Goal: Information Seeking & Learning: Check status

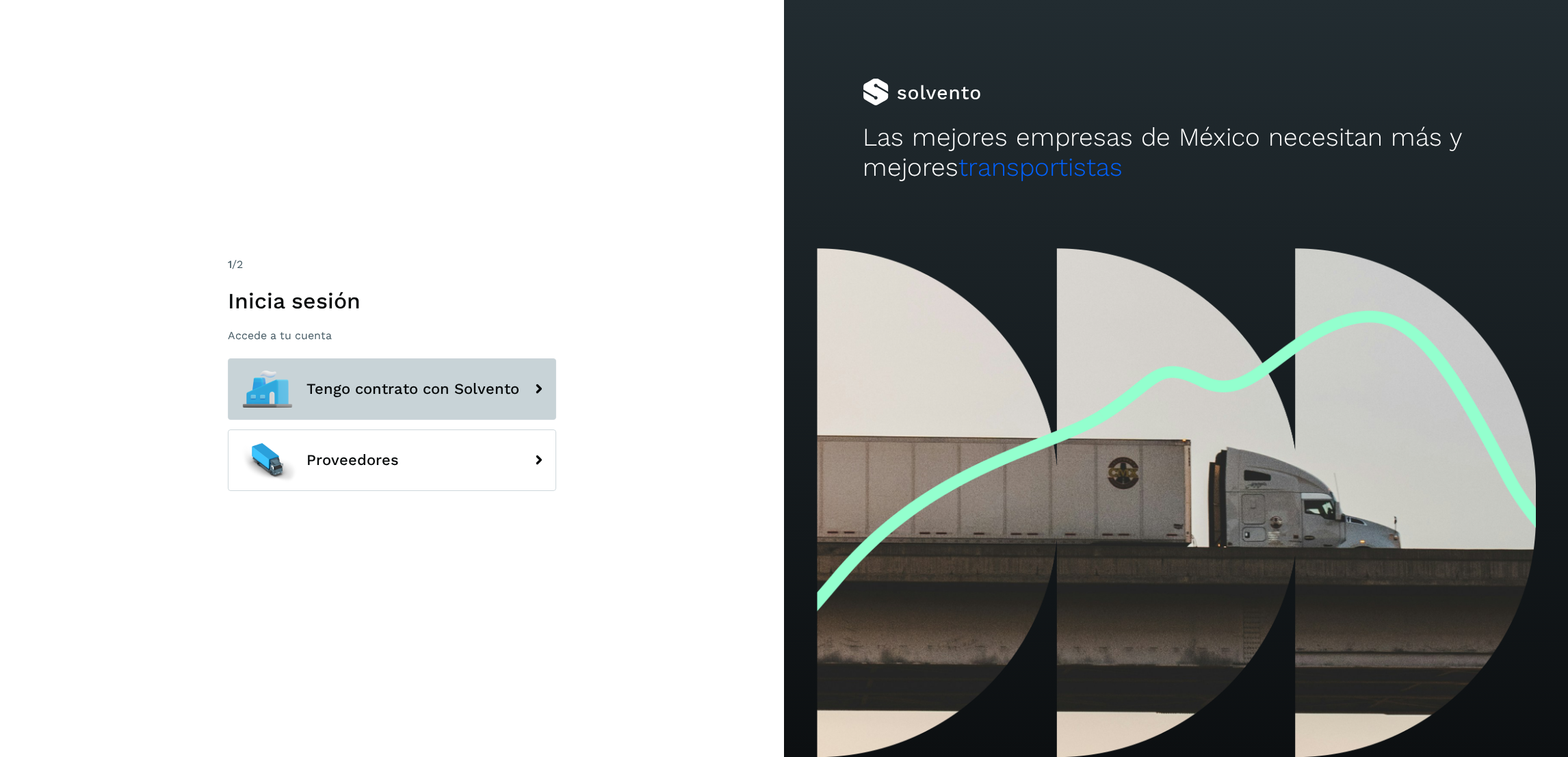
click at [420, 381] on span "Tengo contrato con Solvento" at bounding box center [412, 389] width 212 height 16
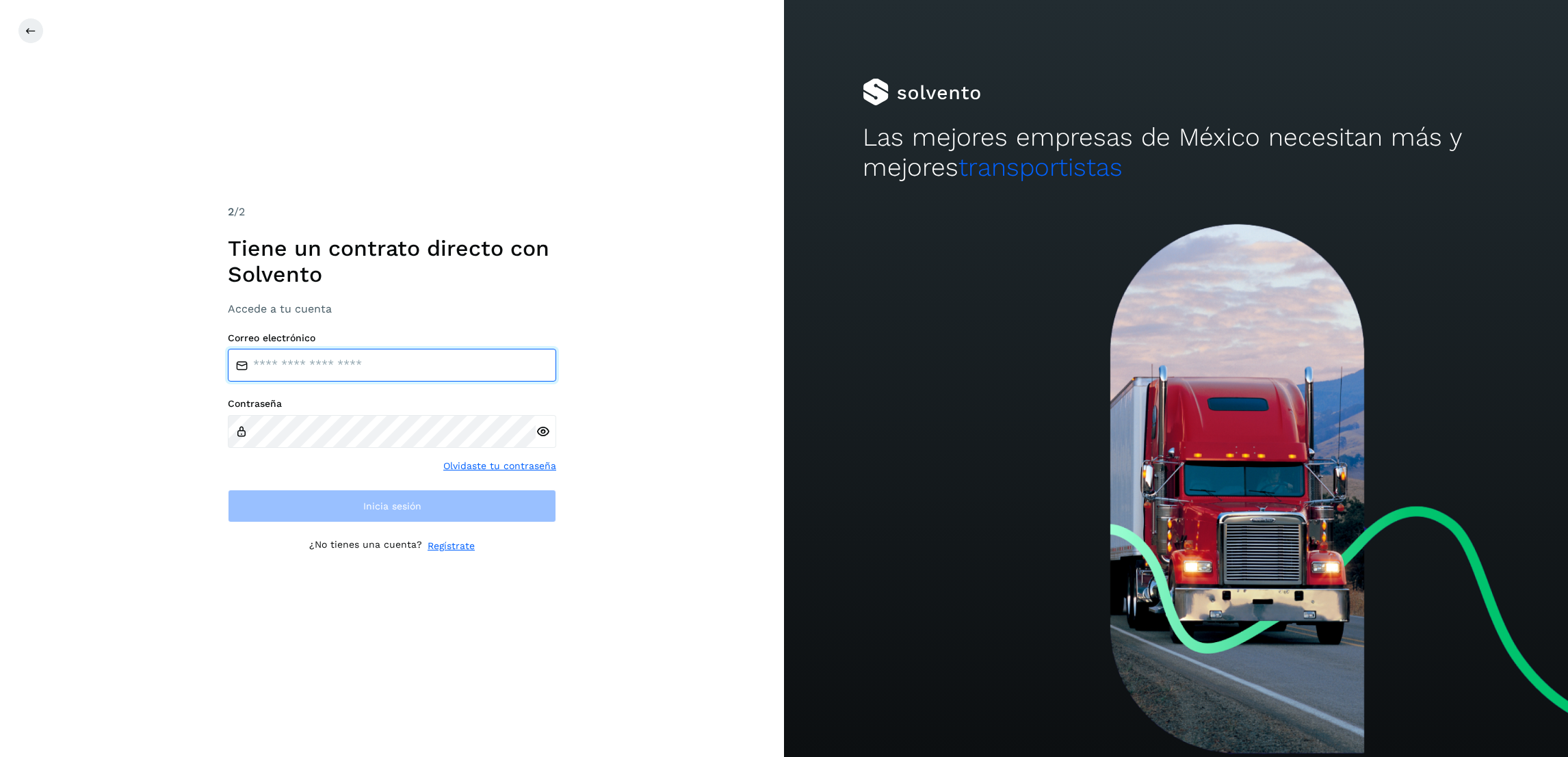
type input "**********"
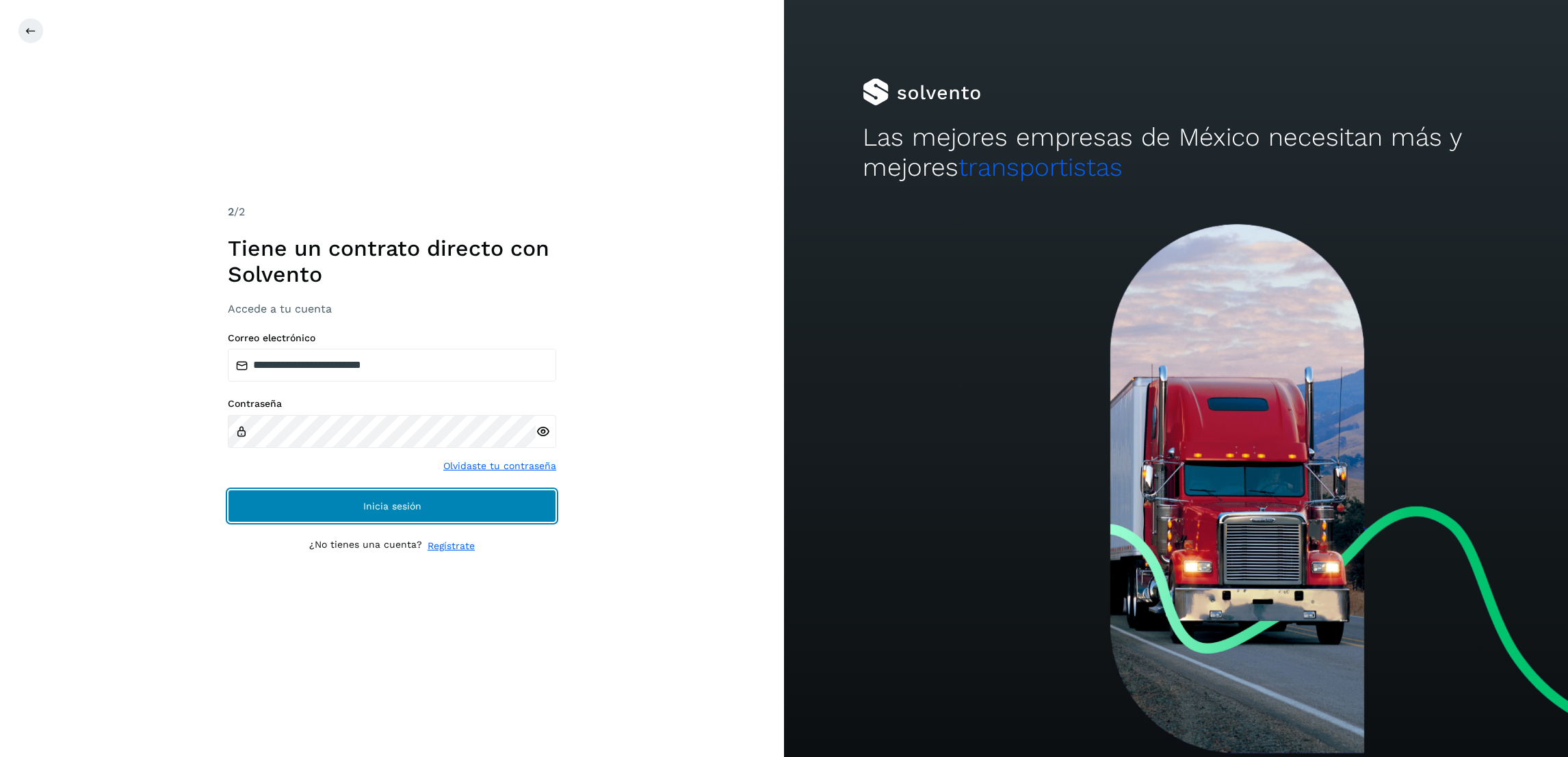
click at [395, 501] on span "Inicia sesión" at bounding box center [392, 506] width 58 height 10
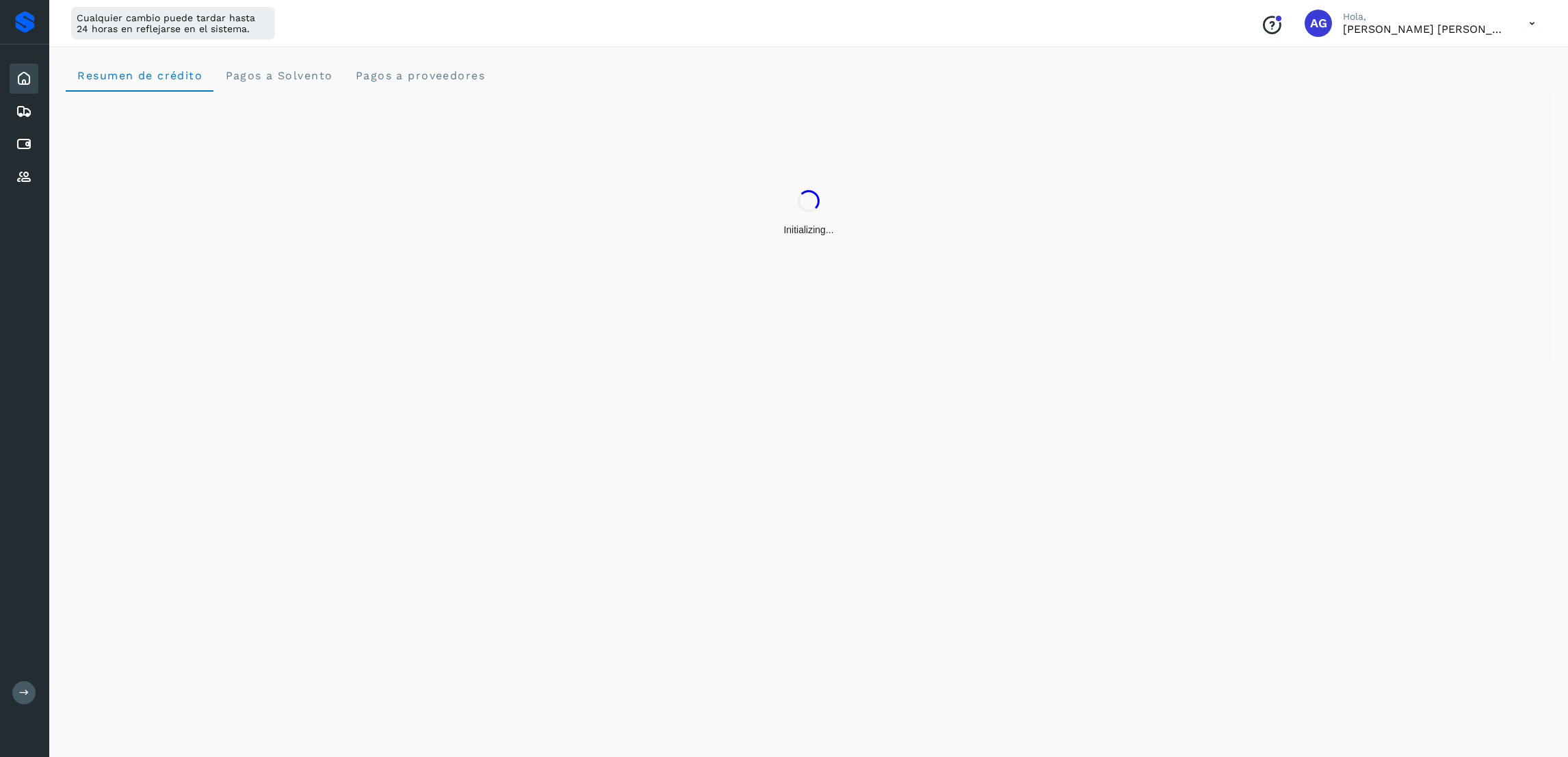
click at [31, 697] on button at bounding box center [24, 692] width 23 height 23
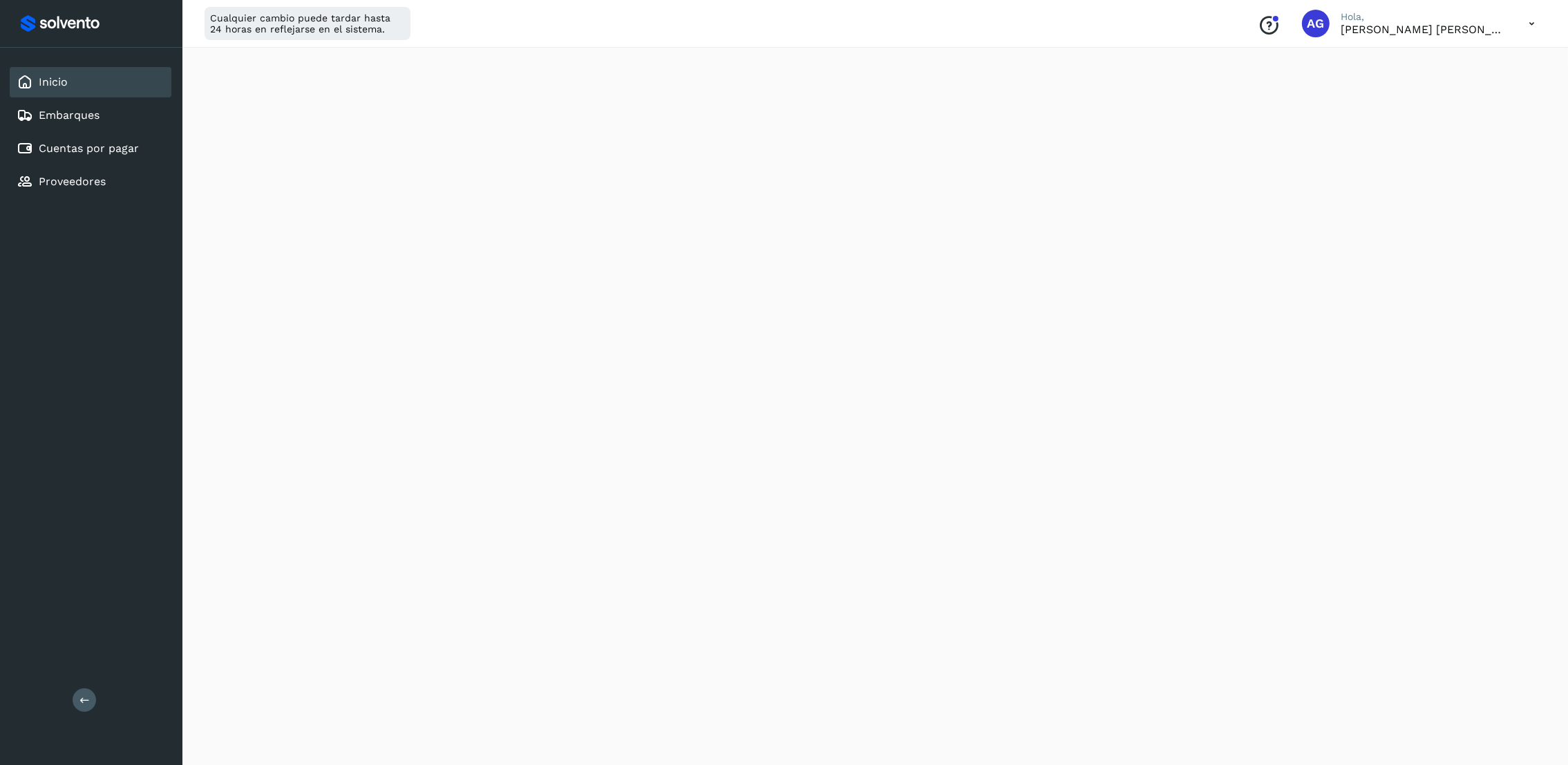
scroll to position [104, 0]
click at [108, 136] on div "Cuentas por pagar" at bounding box center [90, 148] width 162 height 30
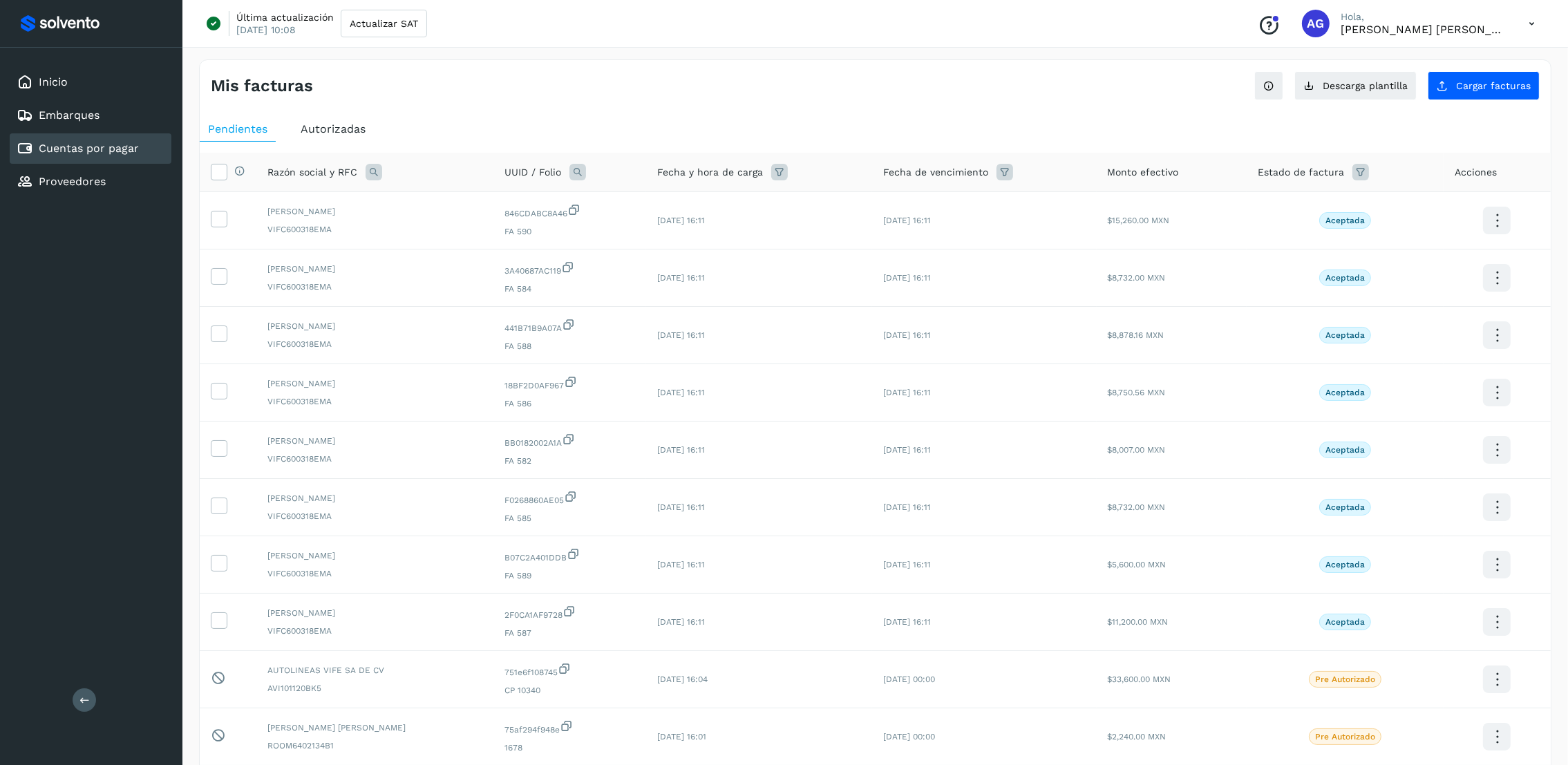
click at [355, 133] on span "Autorizadas" at bounding box center [333, 128] width 65 height 13
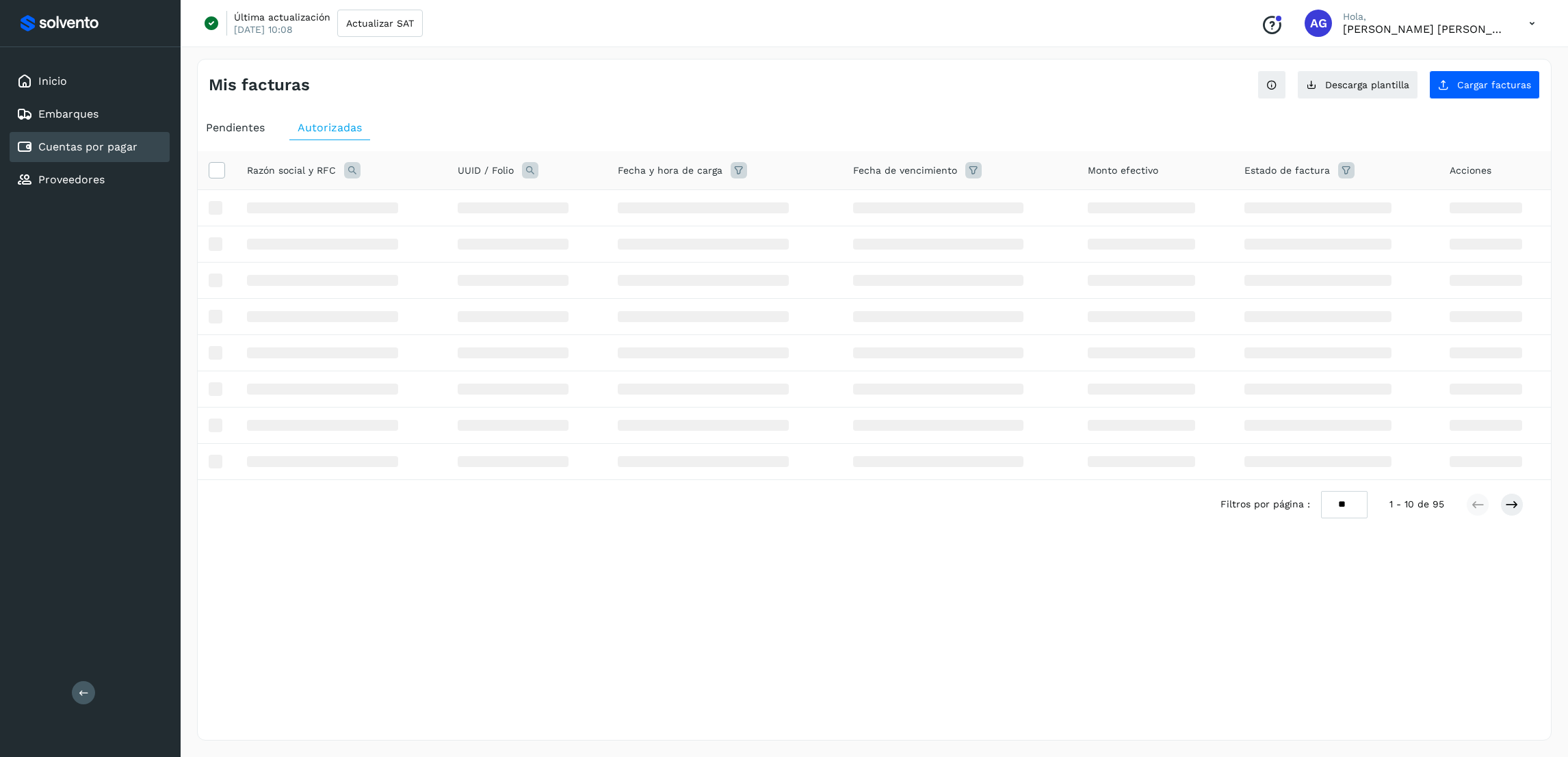
click at [348, 177] on icon at bounding box center [353, 171] width 16 height 16
click at [440, 224] on input "text" at bounding box center [442, 227] width 168 height 22
type input "***"
click at [486, 264] on span "Buscar" at bounding box center [476, 263] width 28 height 13
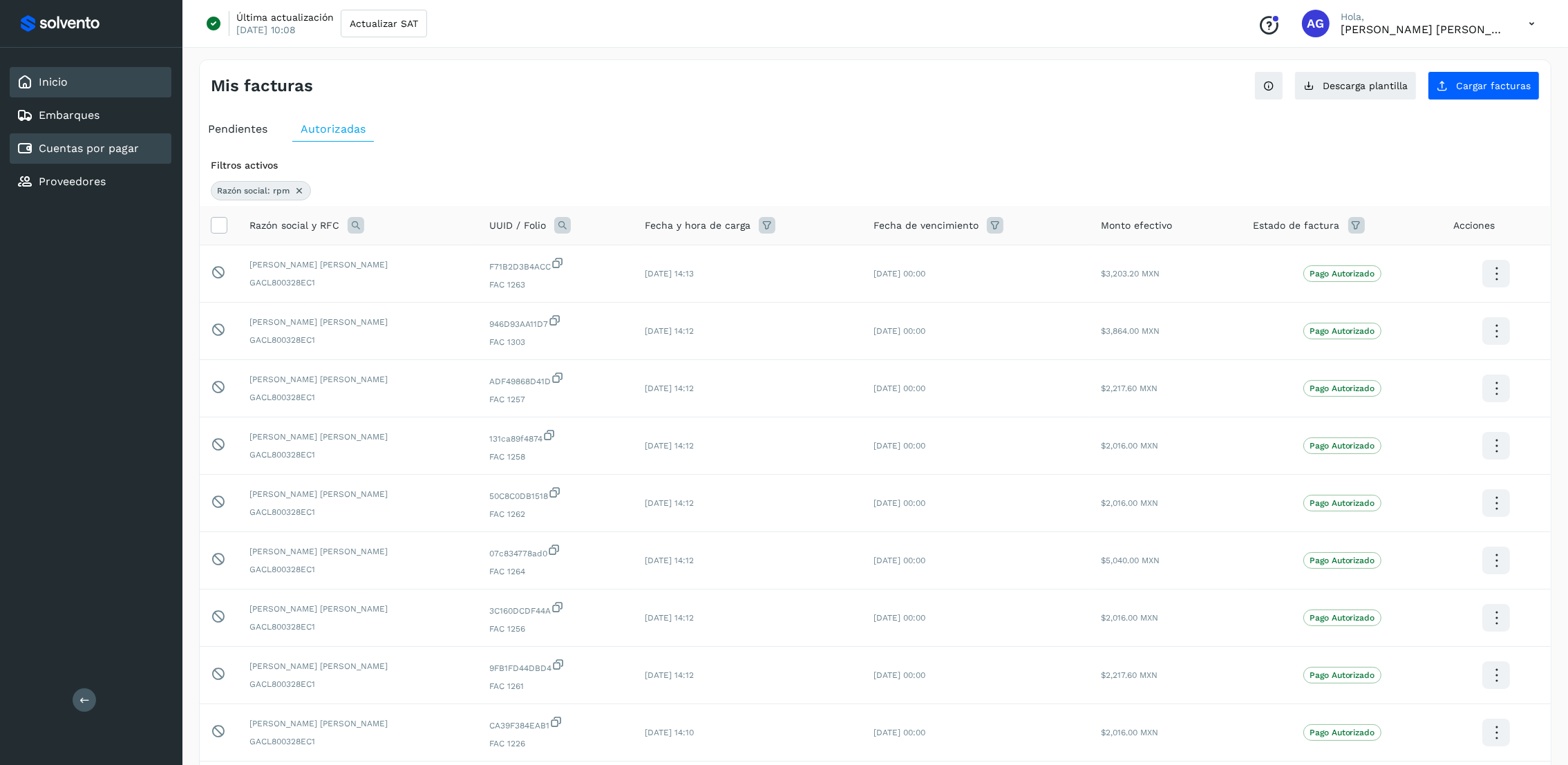
click at [48, 76] on link "Inicio" at bounding box center [53, 81] width 29 height 13
